Goal: Book appointment/travel/reservation

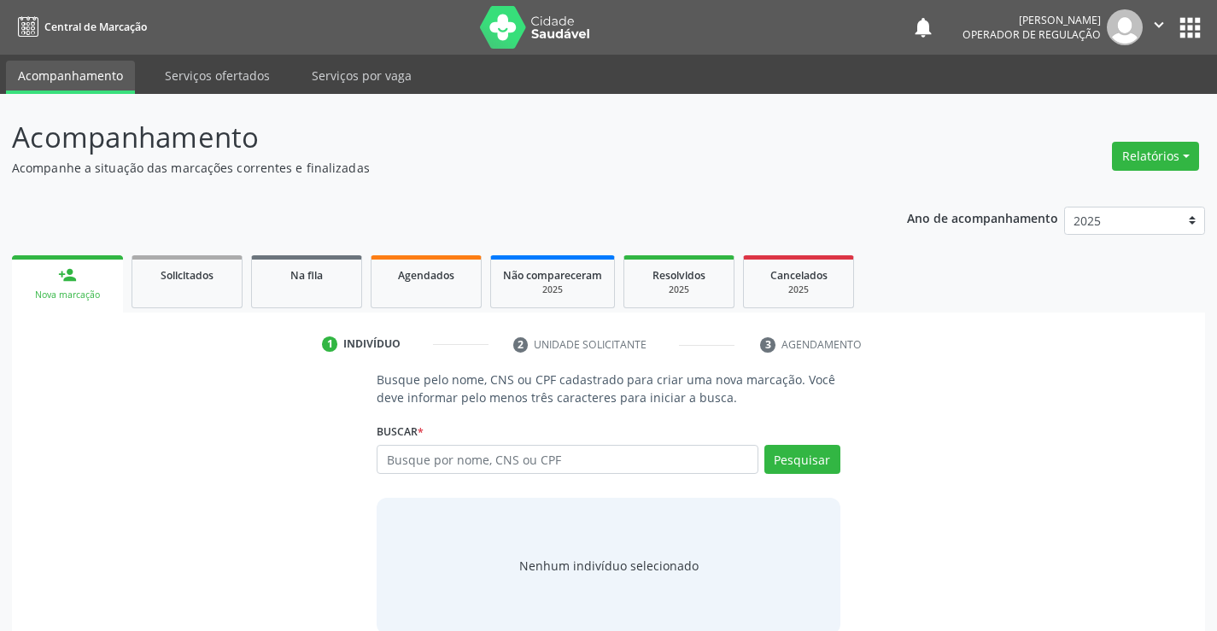
click at [721, 466] on input "text" at bounding box center [567, 459] width 381 height 29
click at [697, 462] on input "text" at bounding box center [567, 459] width 381 height 29
type input "700008105552609"
click at [799, 456] on button "Pesquisar" at bounding box center [802, 459] width 76 height 29
type input "700008105552609"
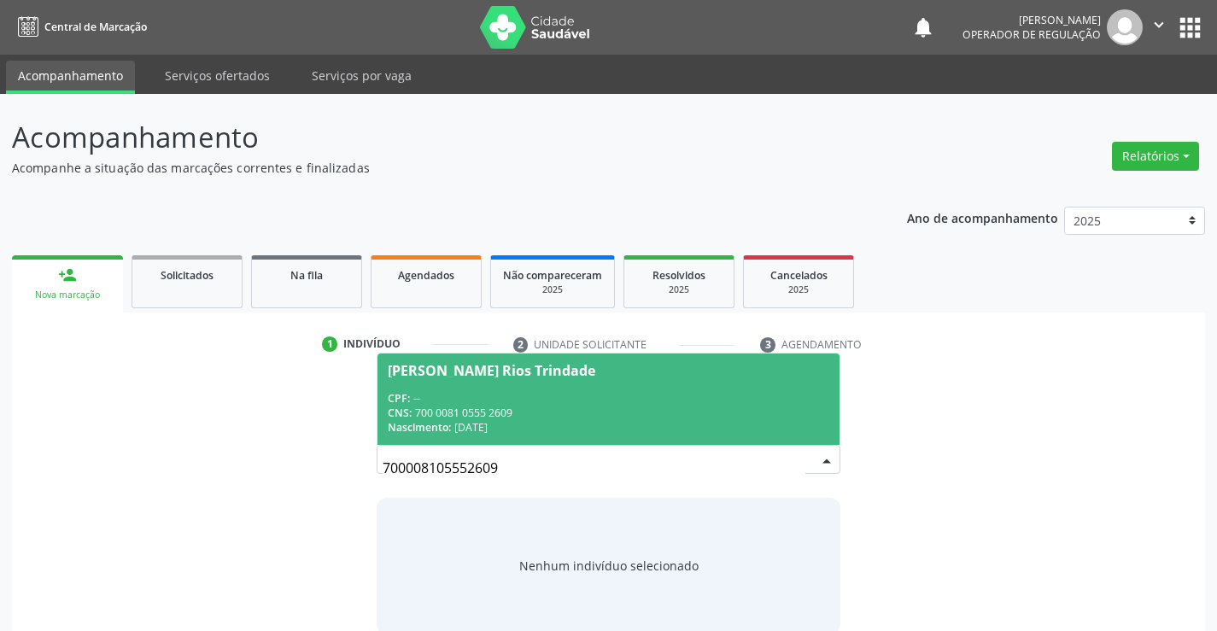
click at [488, 391] on div "CPF: --" at bounding box center [608, 398] width 441 height 15
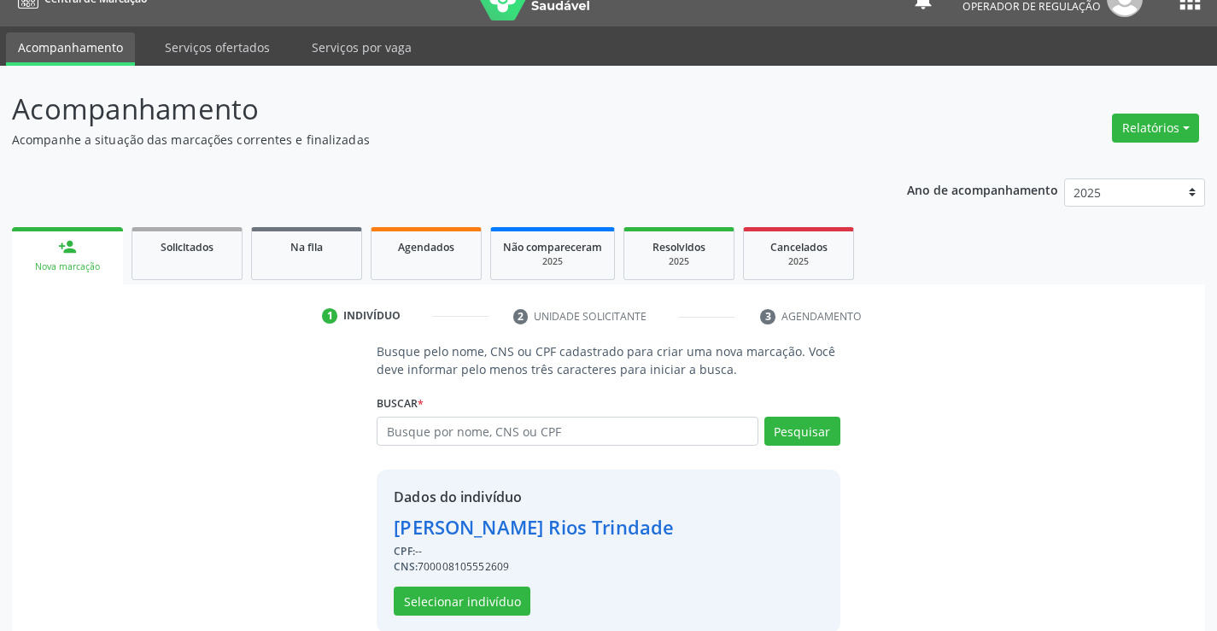
scroll to position [54, 0]
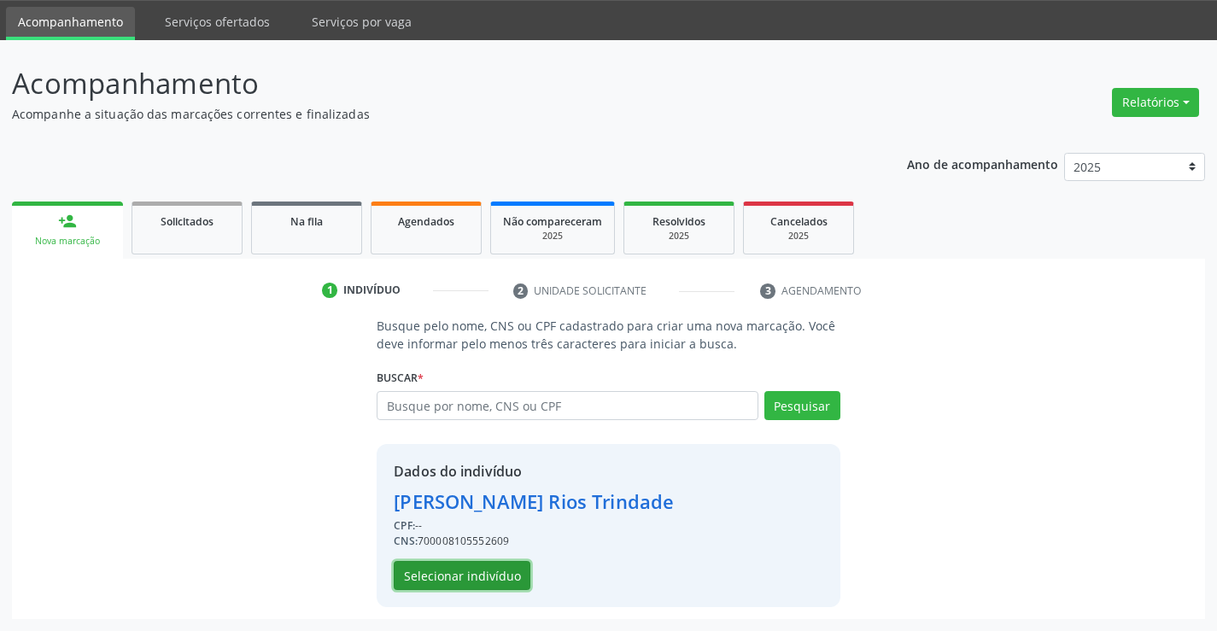
click at [442, 575] on button "Selecionar indivíduo" at bounding box center [462, 575] width 137 height 29
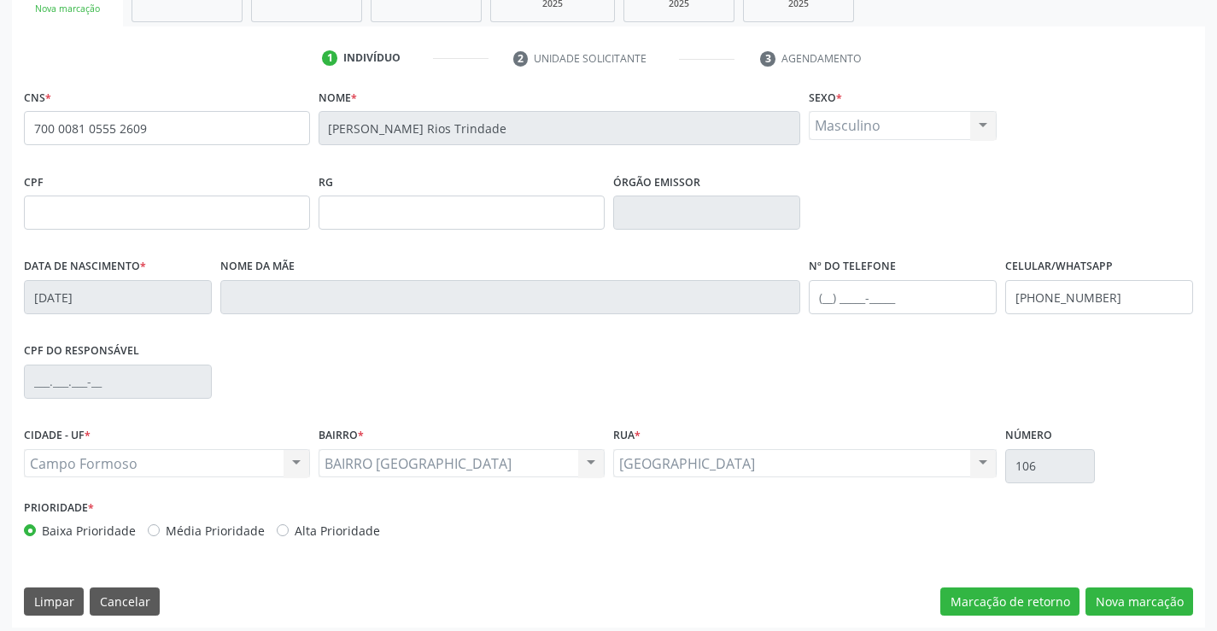
scroll to position [295, 0]
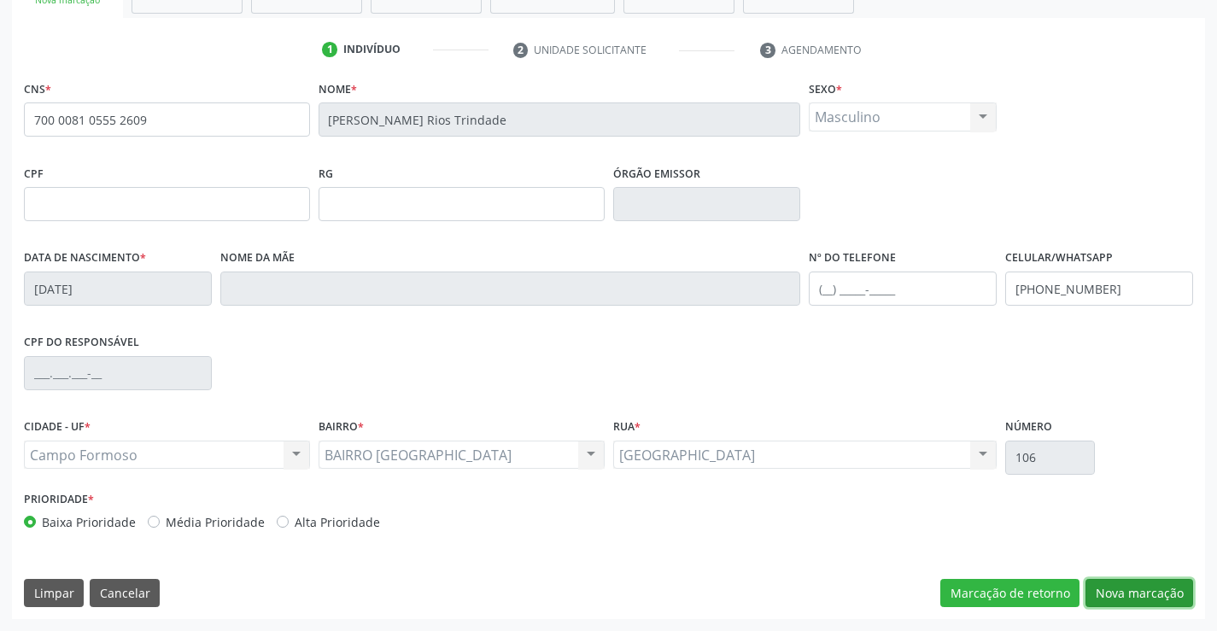
click at [1159, 589] on button "Nova marcação" at bounding box center [1139, 593] width 108 height 29
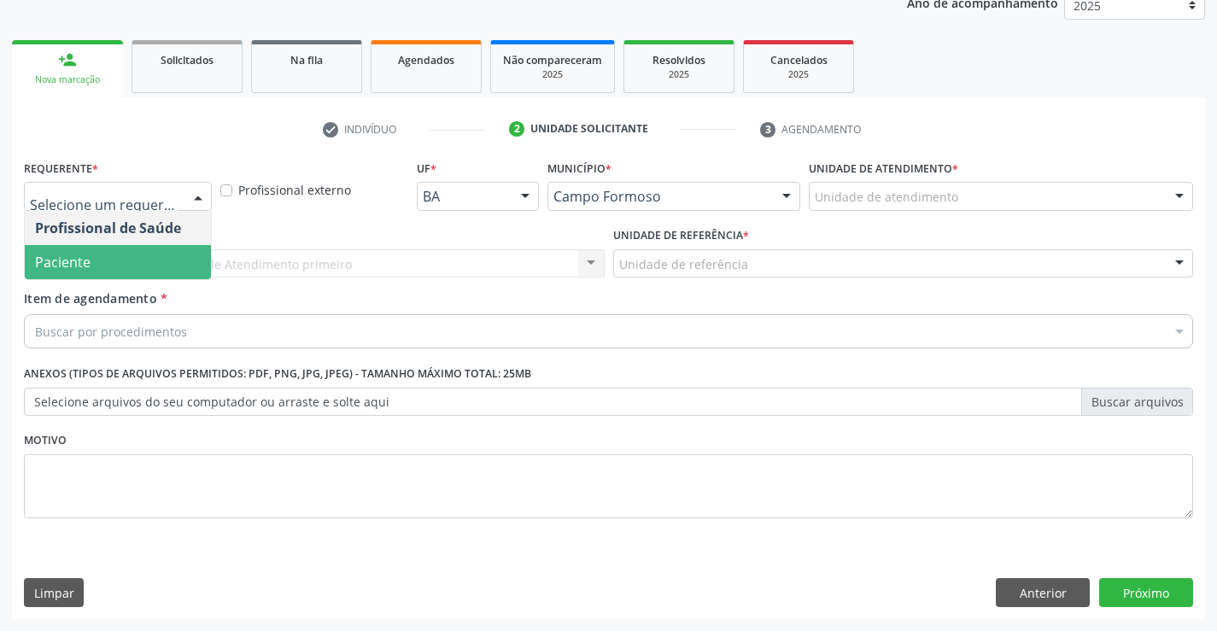
click at [131, 268] on span "Paciente" at bounding box center [118, 262] width 186 height 34
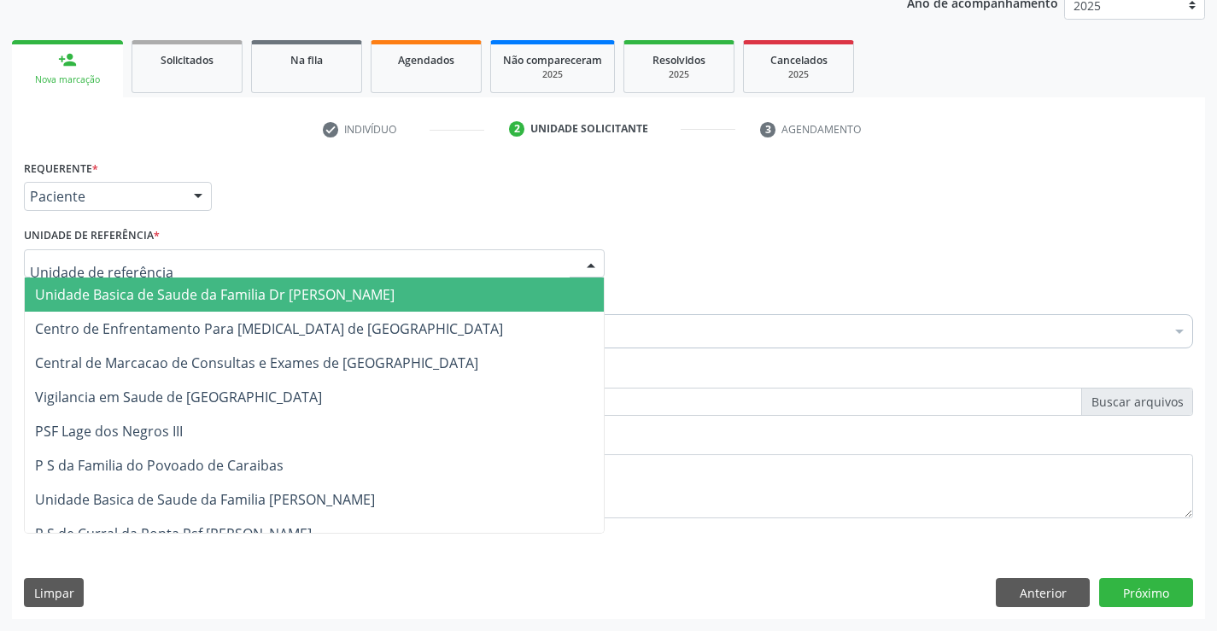
click at [208, 295] on span "Unidade Basica de Saude da Familia Dr [PERSON_NAME]" at bounding box center [214, 294] width 359 height 19
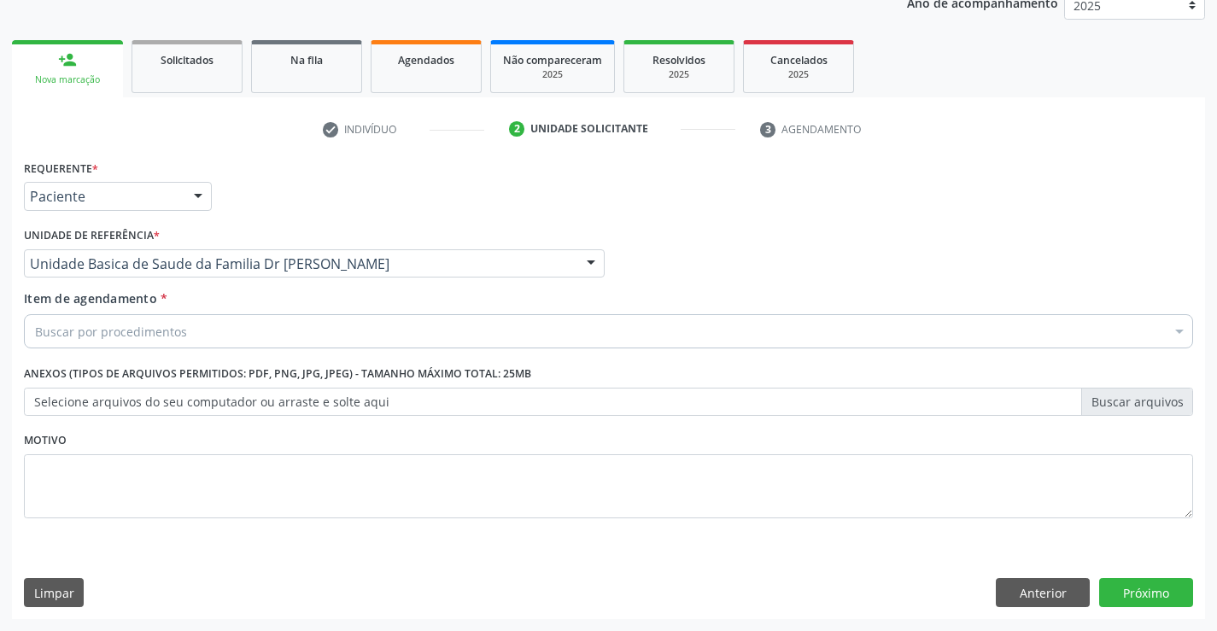
click at [211, 336] on div "Buscar por procedimentos" at bounding box center [608, 331] width 1169 height 34
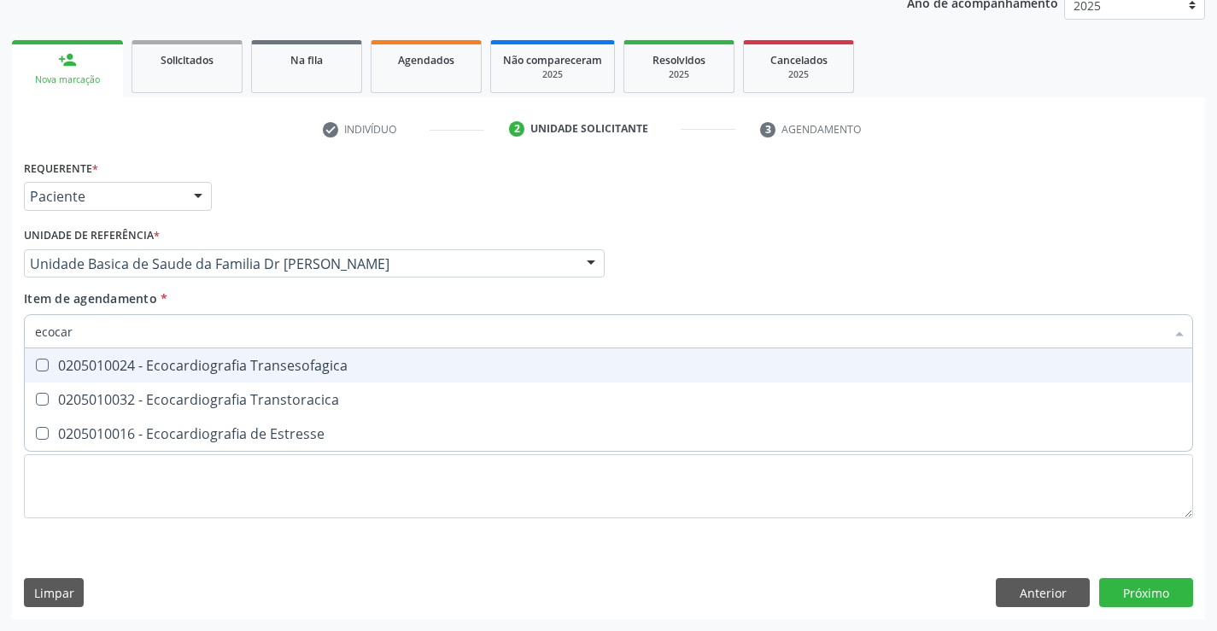
type input "ecocard"
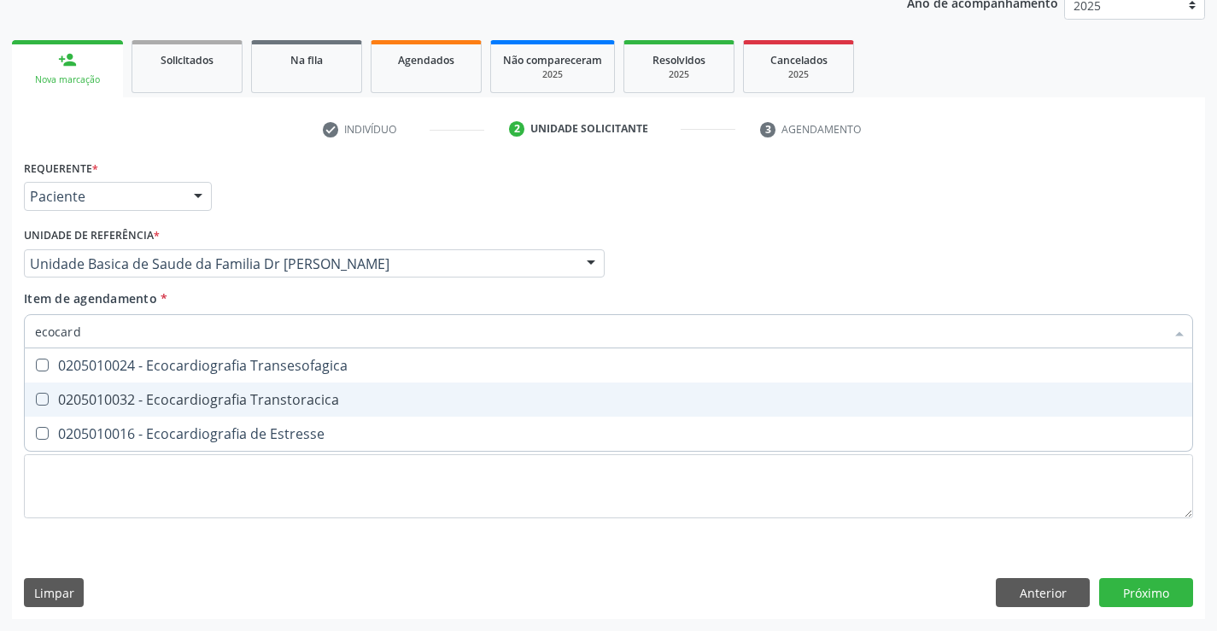
click at [285, 398] on div "0205010032 - Ecocardiografia Transtoracica" at bounding box center [608, 400] width 1147 height 14
checkbox Transtoracica "true"
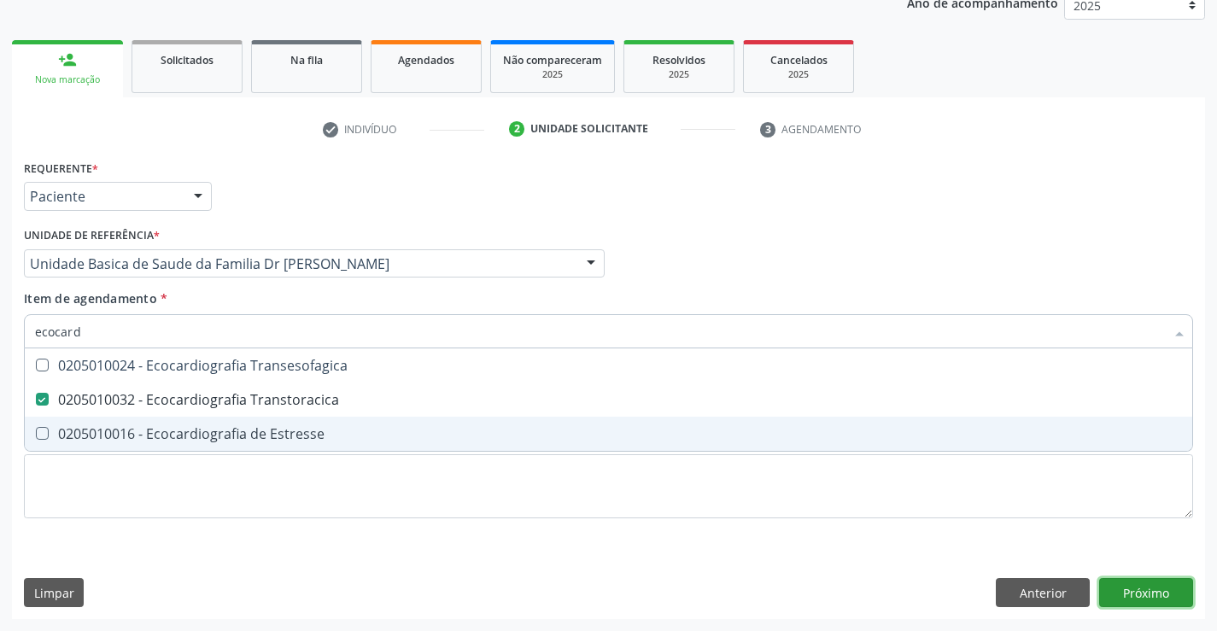
click at [1147, 591] on div "Requerente * Paciente Profissional de Saúde Paciente Nenhum resultado encontrad…" at bounding box center [608, 387] width 1193 height 464
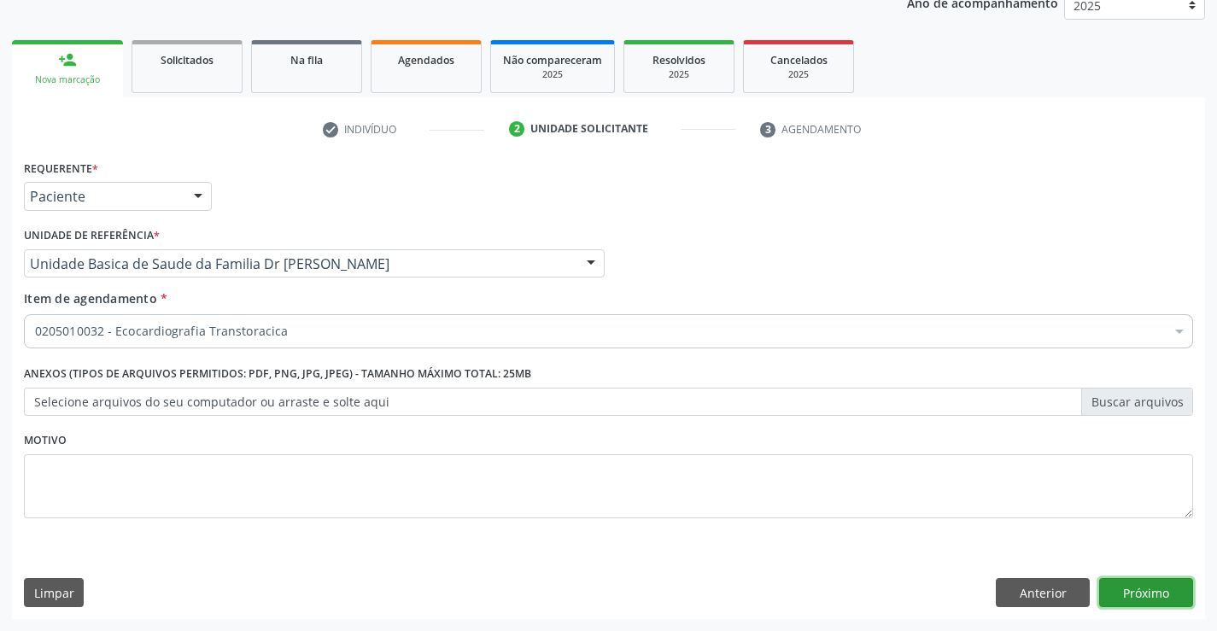
click at [1148, 590] on button "Próximo" at bounding box center [1146, 592] width 94 height 29
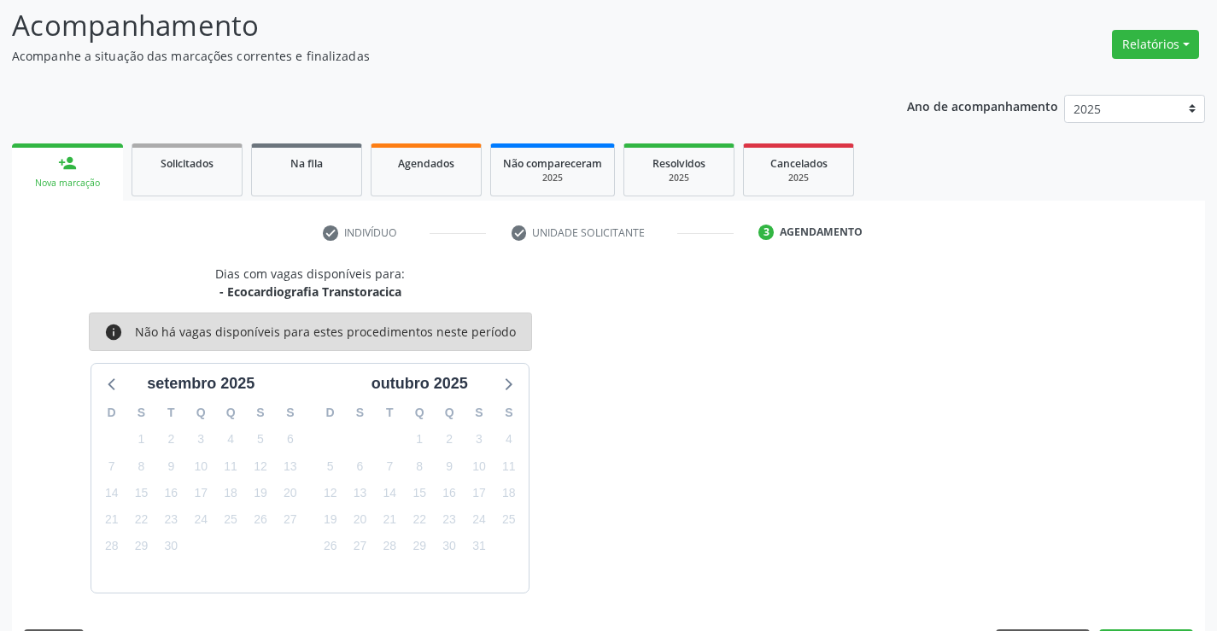
scroll to position [162, 0]
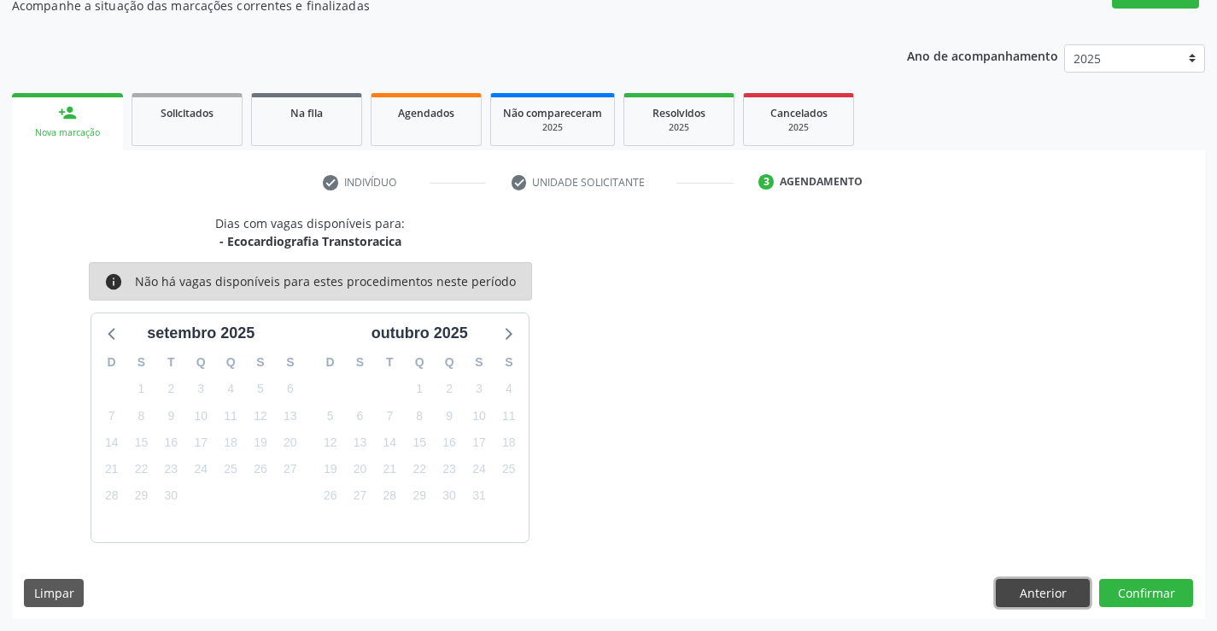
click at [1035, 589] on button "Anterior" at bounding box center [1043, 593] width 94 height 29
